Goal: Navigation & Orientation: Understand site structure

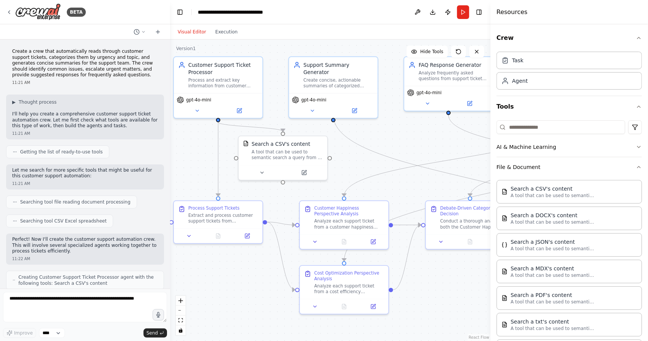
click at [524, 164] on button "File & Document" at bounding box center [568, 167] width 145 height 20
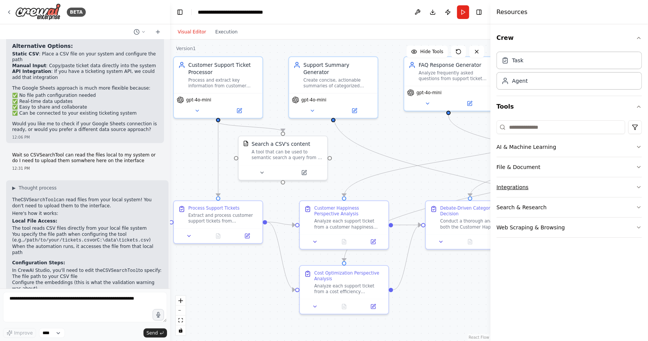
click at [537, 190] on button "Integrations" at bounding box center [568, 187] width 145 height 20
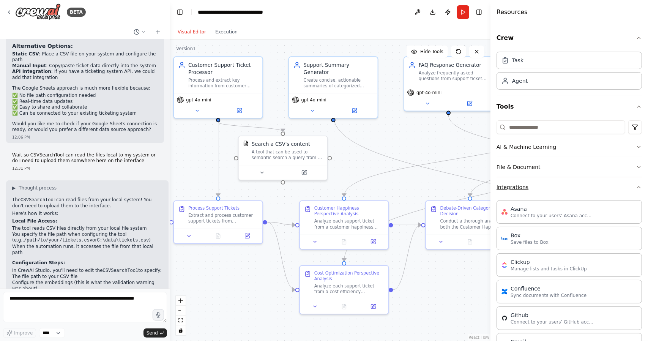
click at [537, 190] on button "Integrations" at bounding box center [568, 187] width 145 height 20
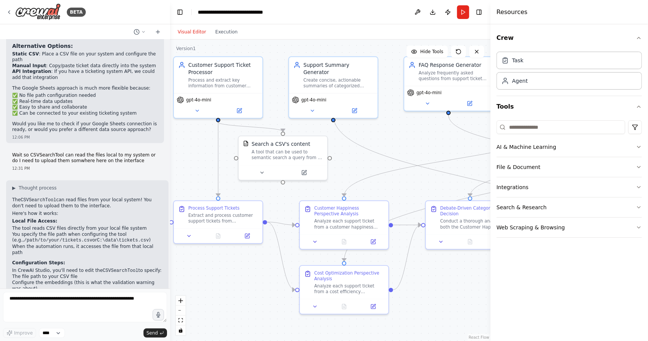
click at [526, 219] on button "Web Scraping & Browsing" at bounding box center [568, 227] width 145 height 20
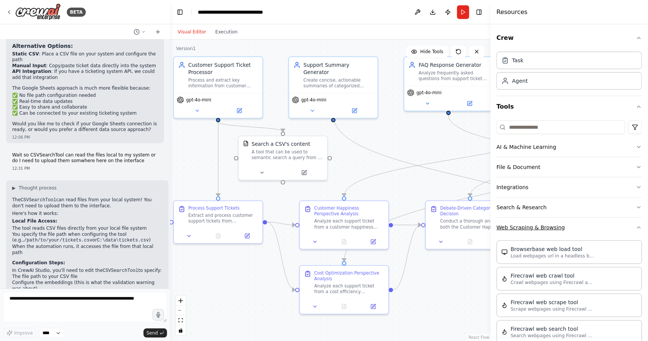
scroll to position [14, 0]
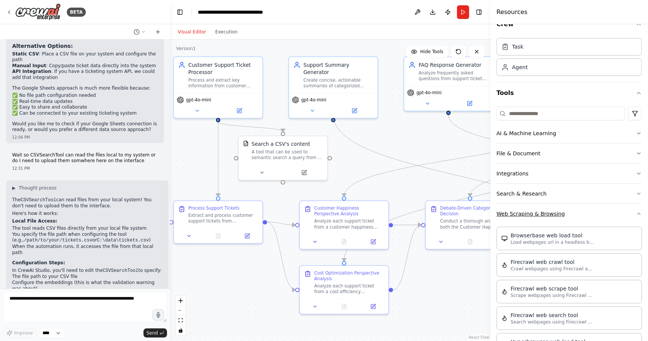
click at [541, 212] on button "Web Scraping & Browsing" at bounding box center [568, 214] width 145 height 20
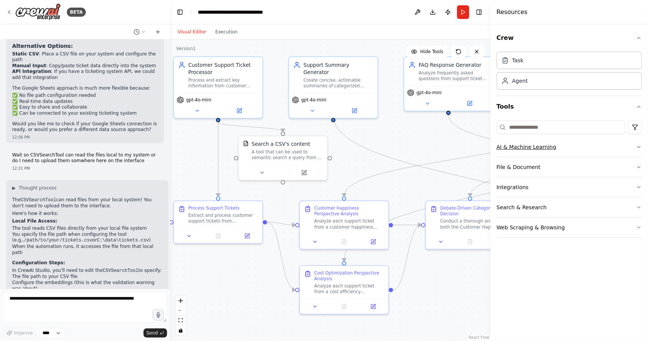
scroll to position [0, 0]
click at [534, 145] on button "AI & Machine Learning" at bounding box center [568, 147] width 145 height 20
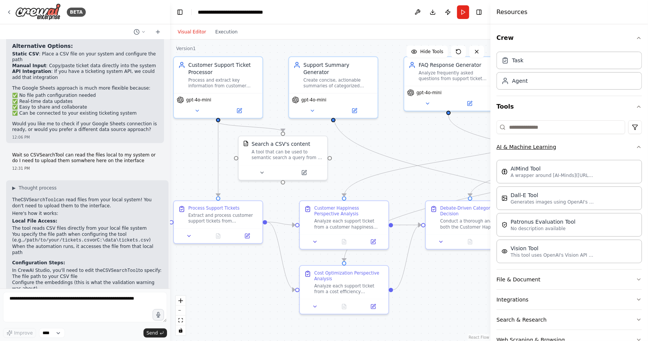
click at [534, 145] on button "AI & Machine Learning" at bounding box center [568, 147] width 145 height 20
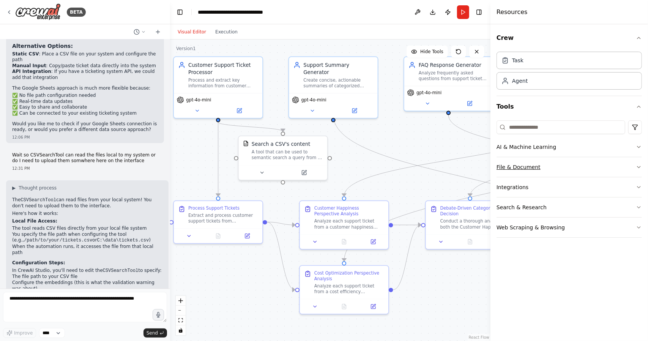
click at [531, 168] on button "File & Document" at bounding box center [568, 167] width 145 height 20
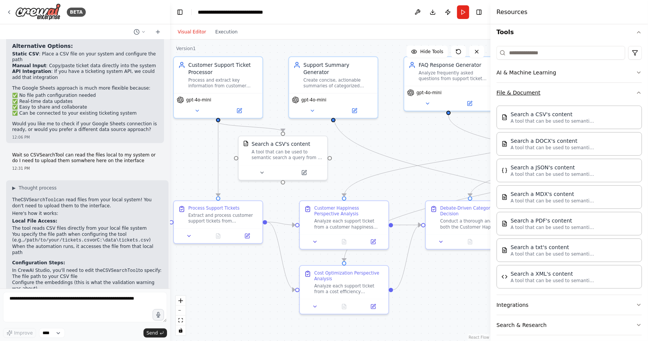
scroll to position [75, 0]
click at [532, 100] on button "File & Document" at bounding box center [568, 92] width 145 height 20
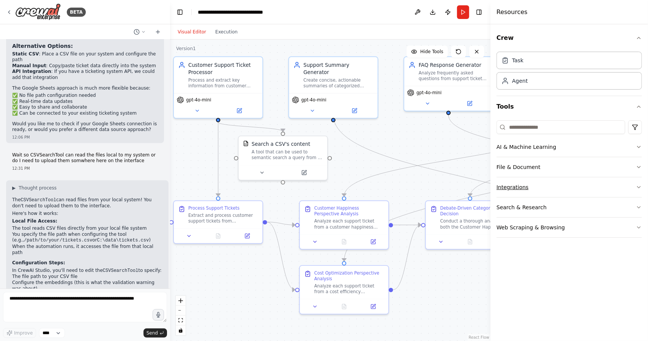
click at [532, 187] on button "Integrations" at bounding box center [568, 187] width 145 height 20
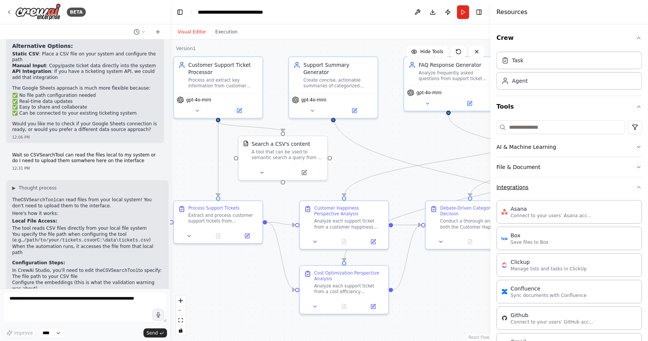
click at [527, 187] on button "Integrations" at bounding box center [568, 187] width 145 height 20
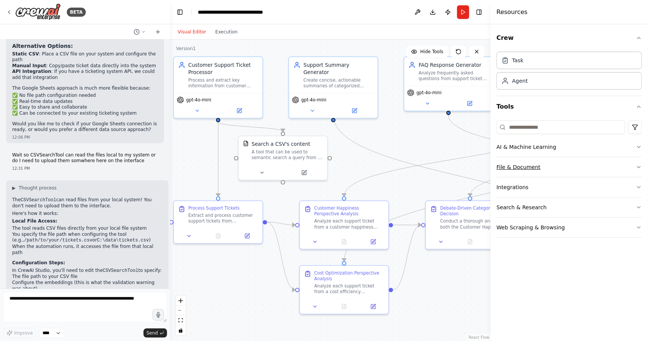
click at [545, 162] on button "File & Document" at bounding box center [568, 167] width 145 height 20
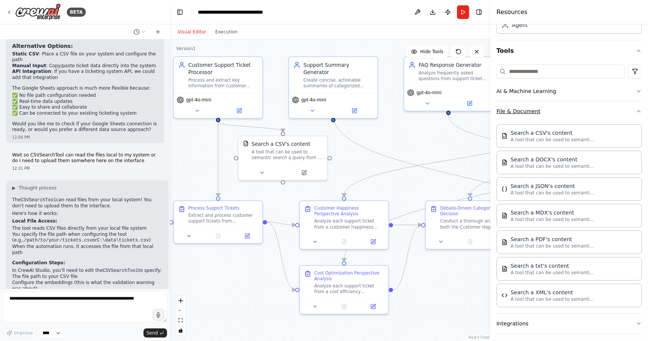
scroll to position [64, 0]
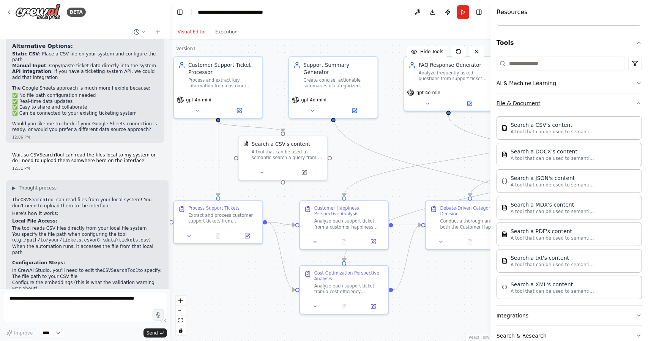
click at [532, 99] on button "File & Document" at bounding box center [568, 103] width 145 height 20
